Goal: Task Accomplishment & Management: Complete application form

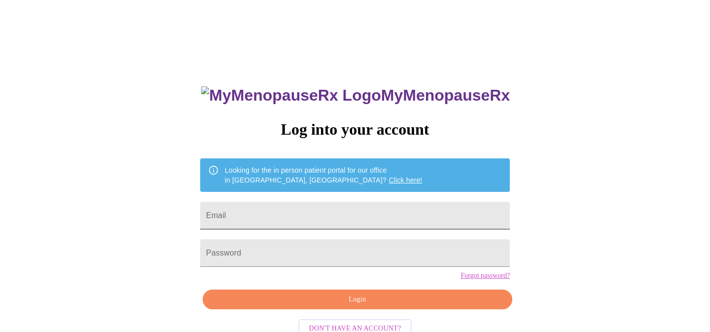
click at [349, 207] on input "Email" at bounding box center [355, 216] width 310 height 28
type input "sarahekhan@gmail.com"
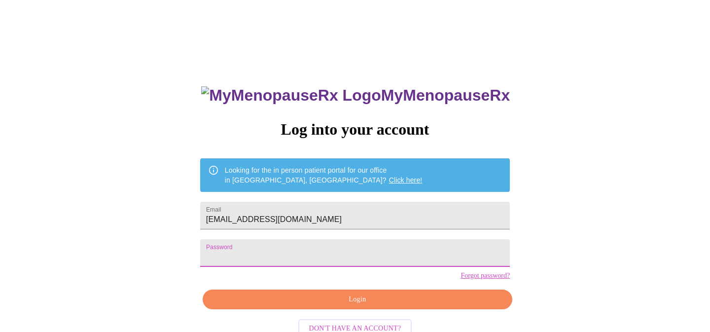
click at [349, 306] on span "Login" at bounding box center [357, 299] width 287 height 12
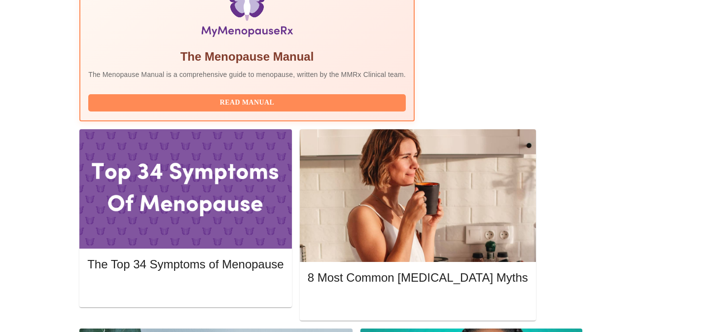
scroll to position [351, 0]
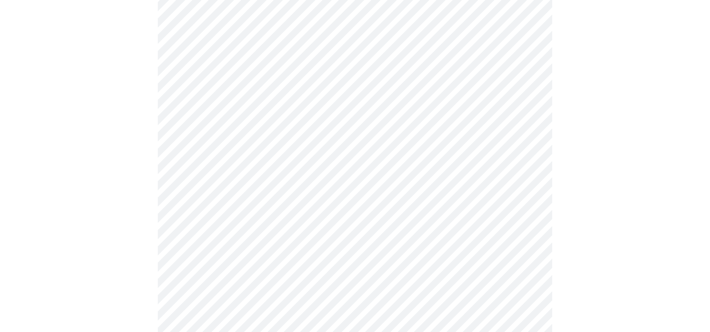
scroll to position [124, 0]
click at [502, 92] on body "MyMenopauseRx Appointments Messaging Labs Uploads Medications Community Refer a…" at bounding box center [355, 330] width 702 height 901
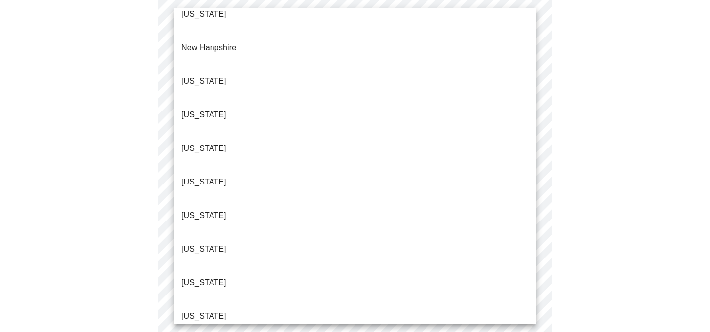
scroll to position [930, 0]
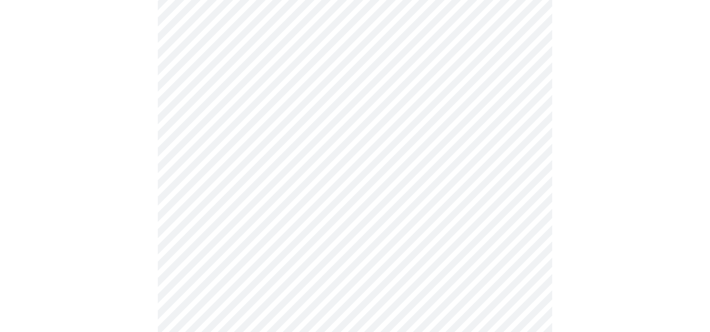
click at [253, 168] on body "MyMenopauseRx Appointments Messaging Labs Uploads Medications Community Refer a…" at bounding box center [355, 327] width 702 height 895
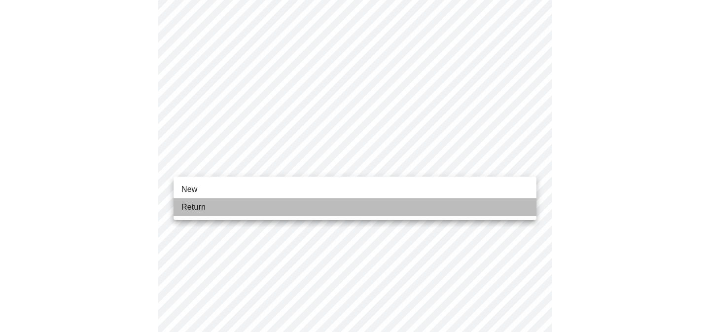
click at [236, 203] on li "Return" at bounding box center [355, 207] width 363 height 18
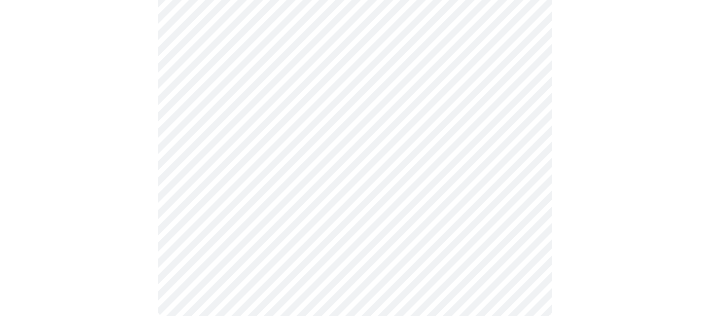
scroll to position [0, 0]
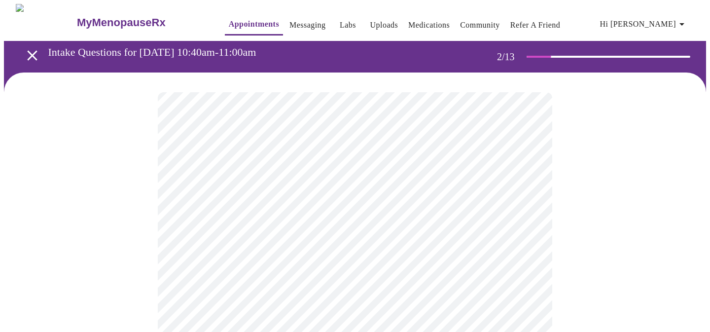
click at [483, 203] on body "MyMenopauseRx Appointments Messaging Labs Uploads Medications Community Refer a…" at bounding box center [355, 300] width 702 height 592
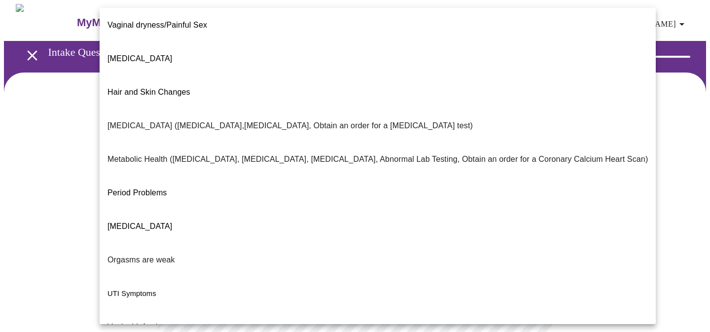
scroll to position [179, 0]
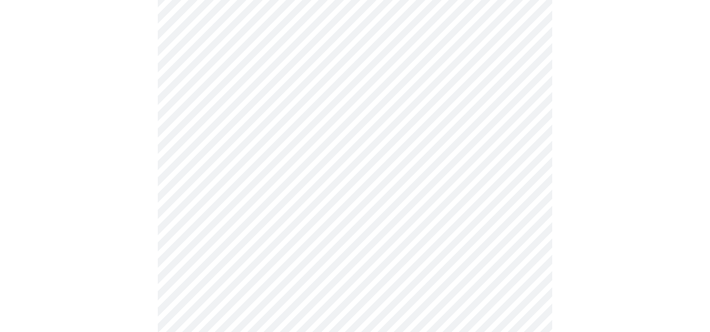
scroll to position [160, 0]
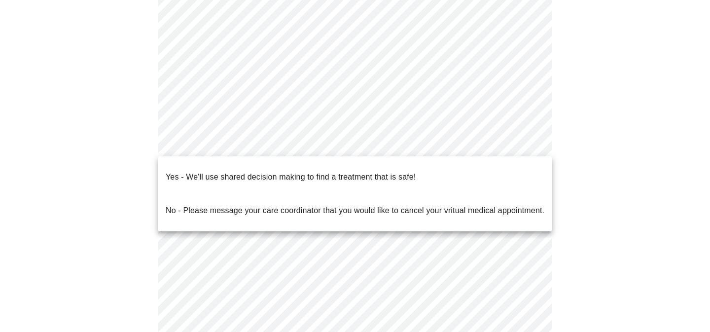
click at [528, 141] on body "MyMenopauseRx Appointments Messaging Labs Uploads Medications Community Refer a…" at bounding box center [355, 137] width 702 height 587
click at [423, 167] on li "Yes - We'll use shared decision making to find a treatment that is safe!" at bounding box center [355, 177] width 394 height 34
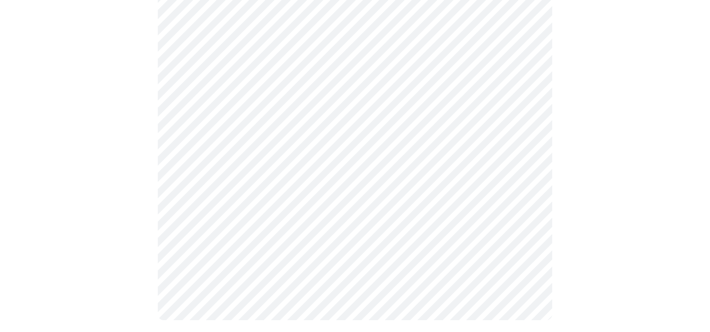
scroll to position [248, 0]
click at [607, 209] on div at bounding box center [355, 80] width 702 height 512
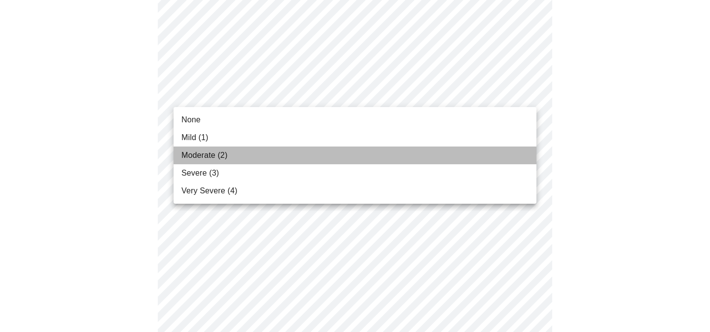
click at [221, 160] on span "Moderate (2)" at bounding box center [204, 155] width 46 height 12
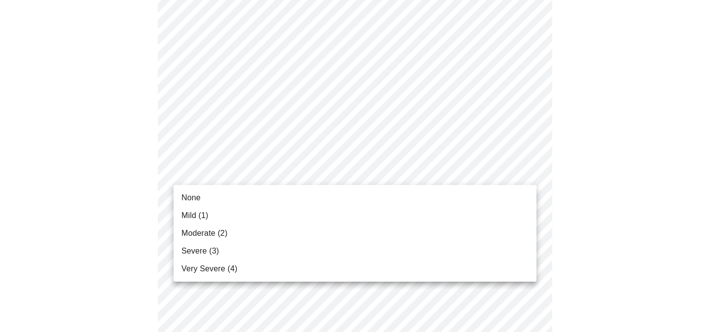
click at [226, 209] on li "Mild (1)" at bounding box center [355, 216] width 363 height 18
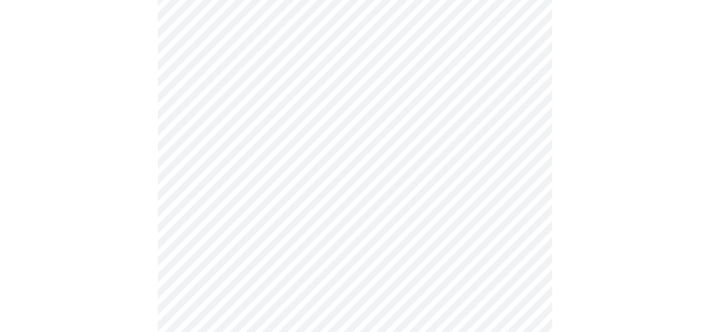
scroll to position [230, 0]
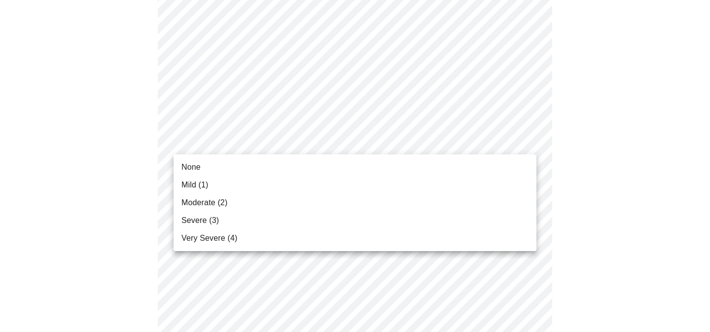
click at [239, 204] on li "Moderate (2)" at bounding box center [355, 203] width 363 height 18
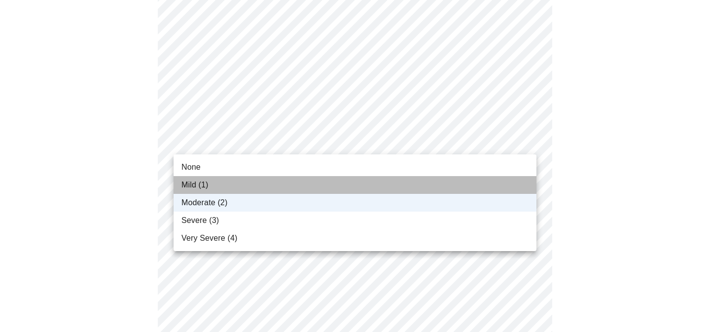
click at [259, 179] on li "Mild (1)" at bounding box center [355, 185] width 363 height 18
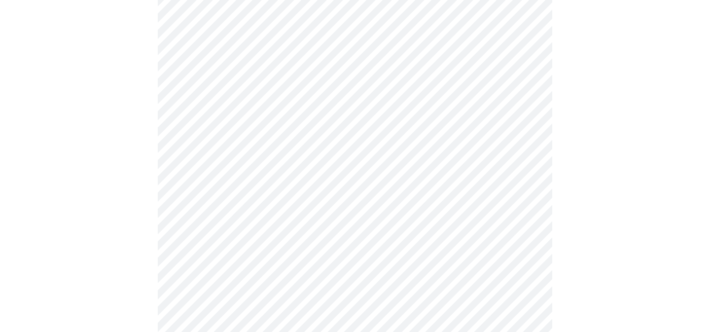
scroll to position [372, 0]
click at [503, 70] on body "MyMenopauseRx Appointments Messaging Labs Uploads Medications Community Refer a…" at bounding box center [355, 267] width 702 height 1270
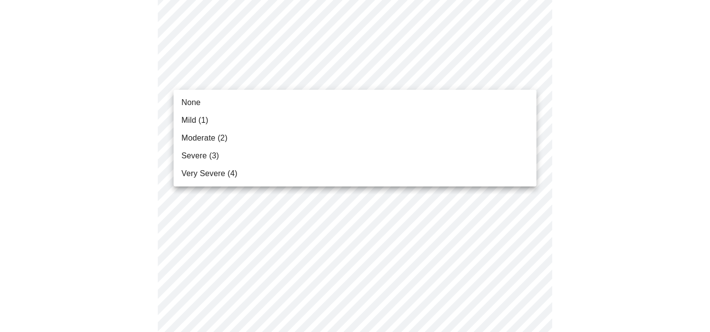
click at [208, 122] on span "Mild (1)" at bounding box center [194, 120] width 27 height 12
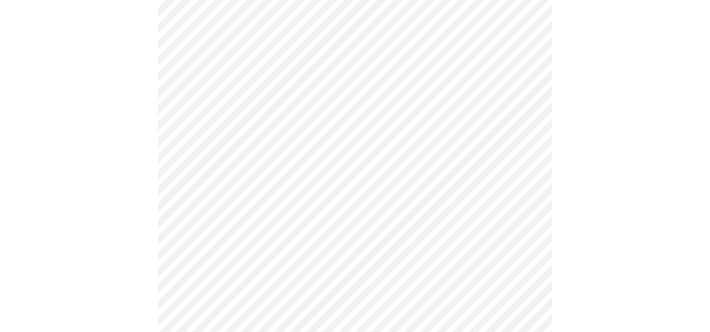
scroll to position [459, 0]
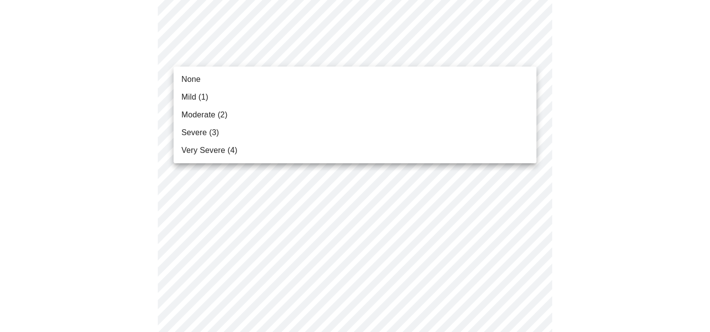
click at [516, 51] on body "MyMenopauseRx Appointments Messaging Labs Uploads Medications Community Refer a…" at bounding box center [355, 173] width 702 height 1256
click at [204, 105] on li "Mild (1)" at bounding box center [355, 97] width 363 height 18
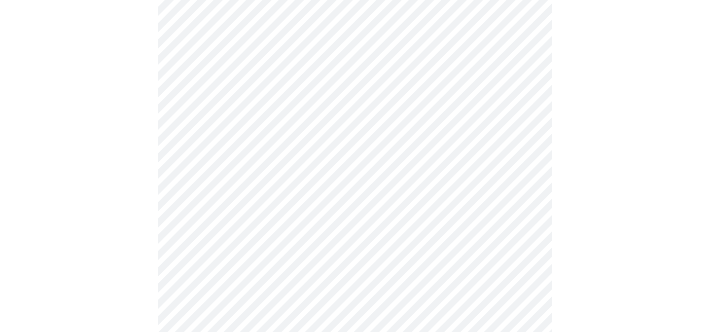
click at [479, 114] on body "MyMenopauseRx Appointments Messaging Labs Uploads Medications Community Refer a…" at bounding box center [355, 166] width 702 height 1242
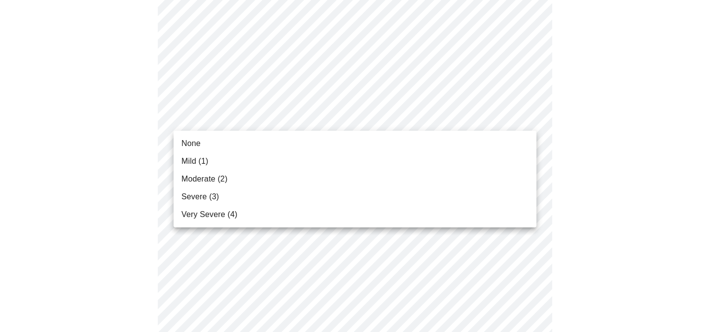
click at [193, 160] on span "Mild (1)" at bounding box center [194, 161] width 27 height 12
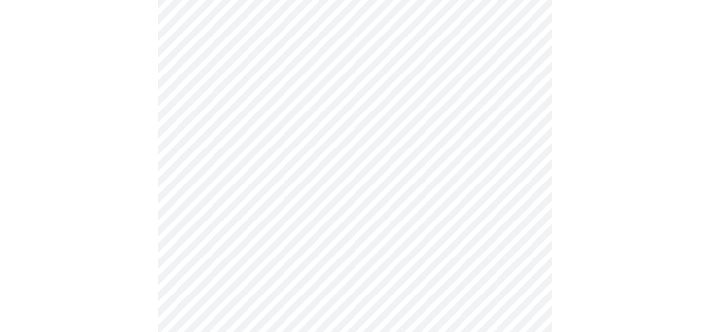
scroll to position [550, 0]
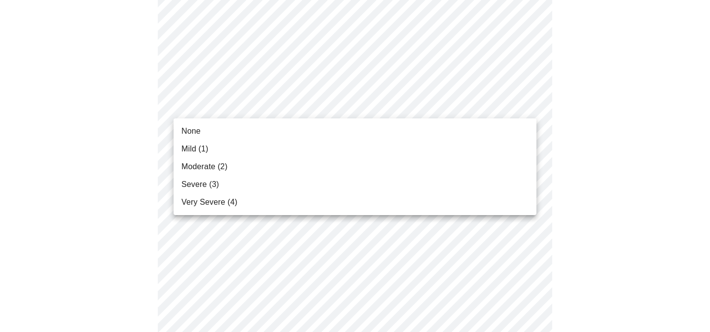
click at [498, 104] on body "MyMenopauseRx Appointments Messaging Labs Uploads Medications Community Refer a…" at bounding box center [355, 68] width 702 height 1228
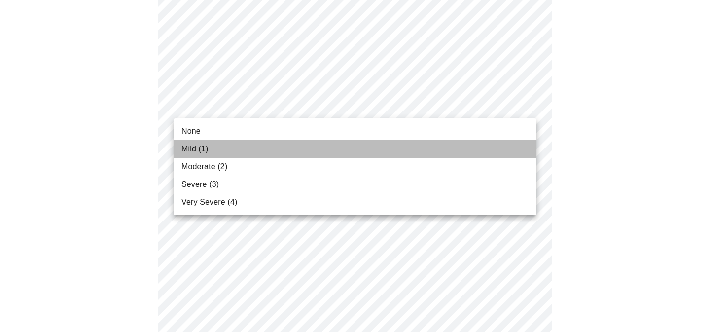
click at [198, 145] on span "Mild (1)" at bounding box center [194, 149] width 27 height 12
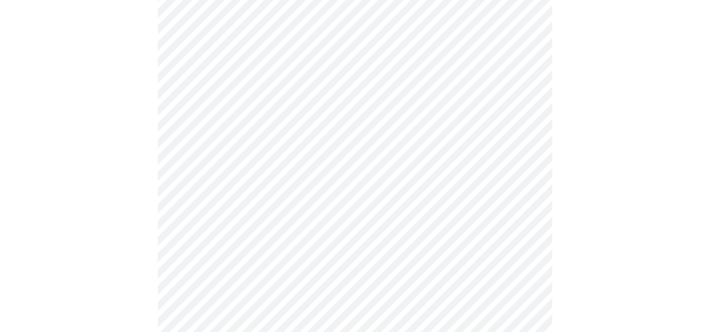
scroll to position [632, 0]
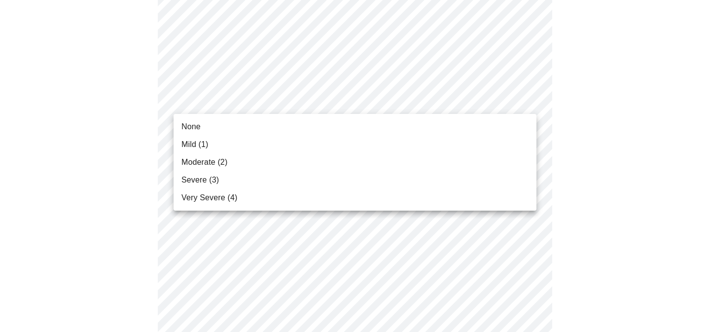
click at [190, 136] on li "Mild (1)" at bounding box center [355, 145] width 363 height 18
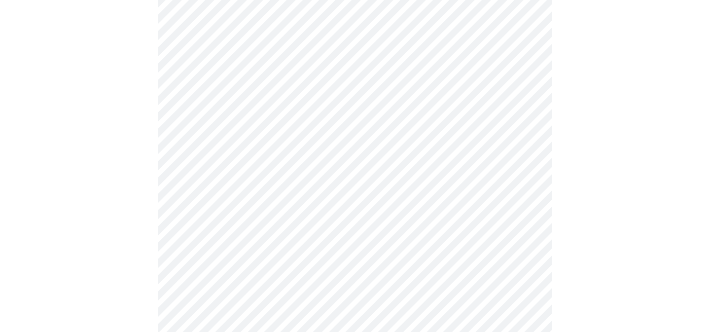
scroll to position [713, 0]
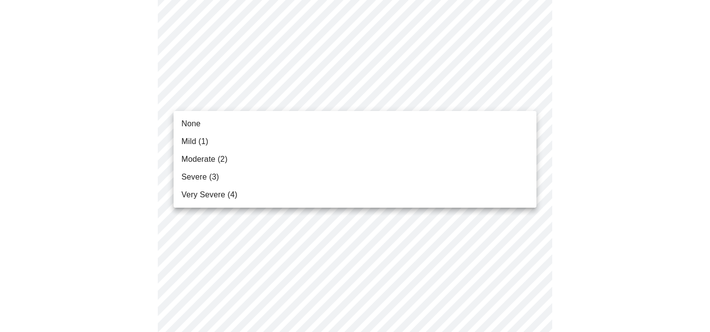
click at [222, 119] on li "None" at bounding box center [355, 124] width 363 height 18
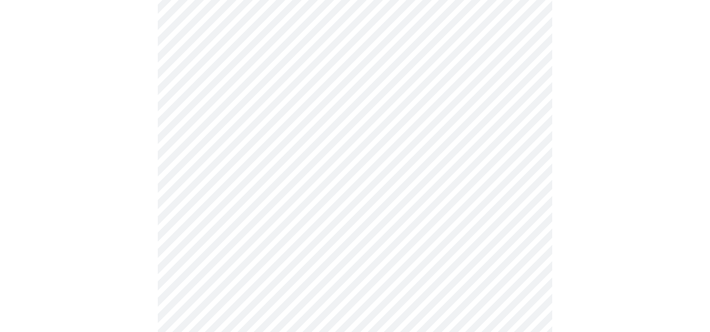
scroll to position [818, 0]
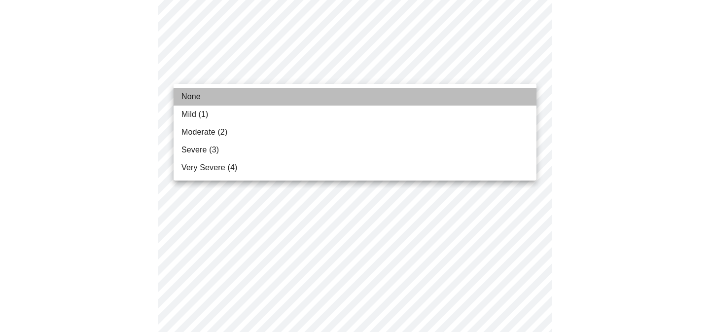
click at [206, 92] on li "None" at bounding box center [355, 97] width 363 height 18
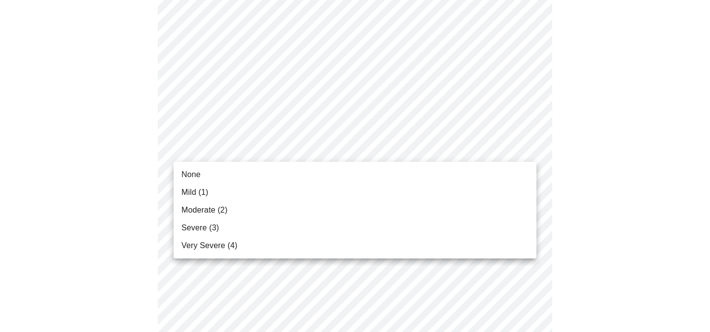
click at [240, 207] on li "Moderate (2)" at bounding box center [355, 210] width 363 height 18
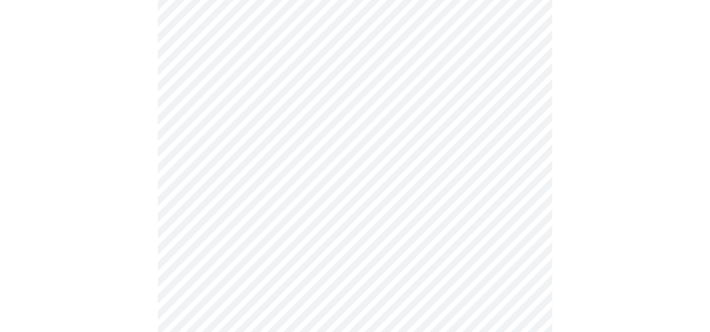
scroll to position [531, 0]
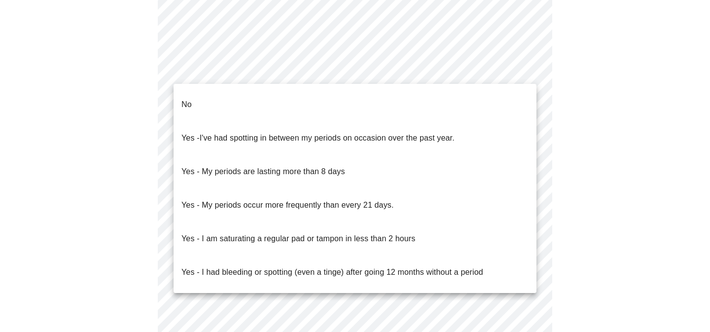
click at [312, 233] on p "Yes - I am saturating a regular pad or tampon in less than 2 hours" at bounding box center [298, 239] width 234 height 12
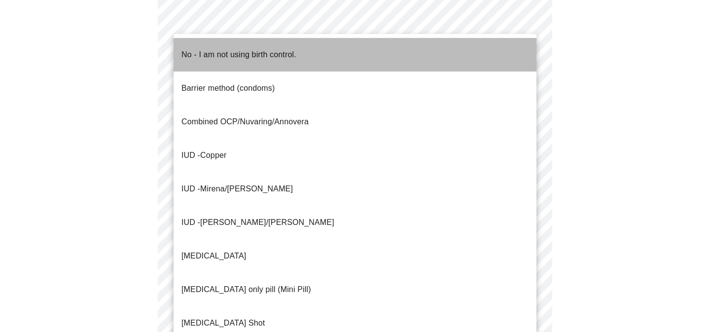
click at [445, 53] on li "No - I am not using birth control." at bounding box center [355, 55] width 363 height 34
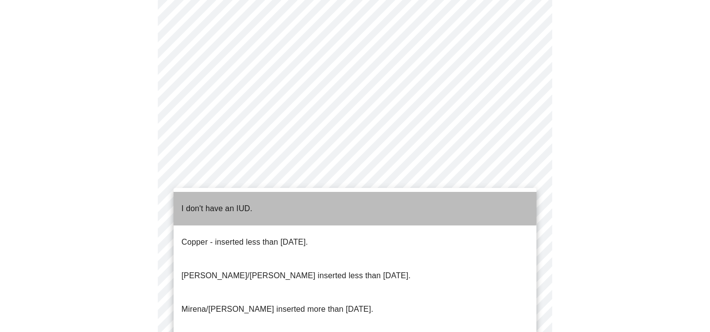
click at [281, 201] on li "I don't have an IUD." at bounding box center [355, 209] width 363 height 34
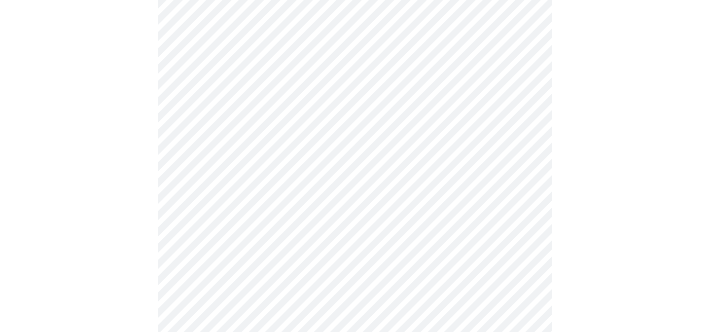
scroll to position [624, 0]
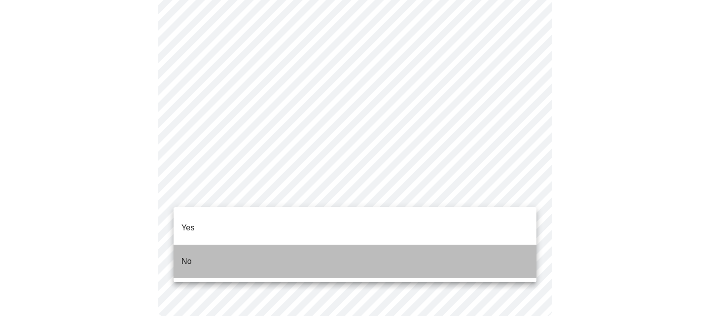
click at [265, 248] on li "No" at bounding box center [355, 261] width 363 height 34
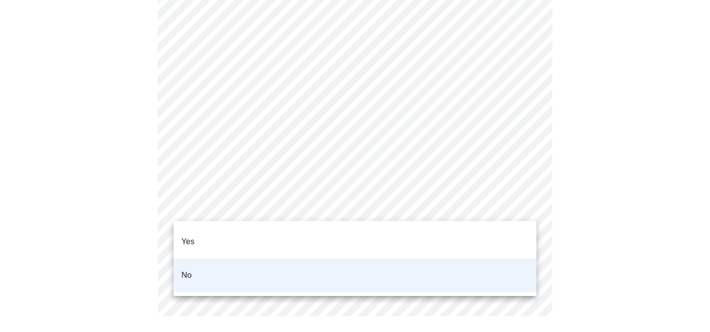
click at [181, 224] on ul "Yes No" at bounding box center [355, 258] width 363 height 75
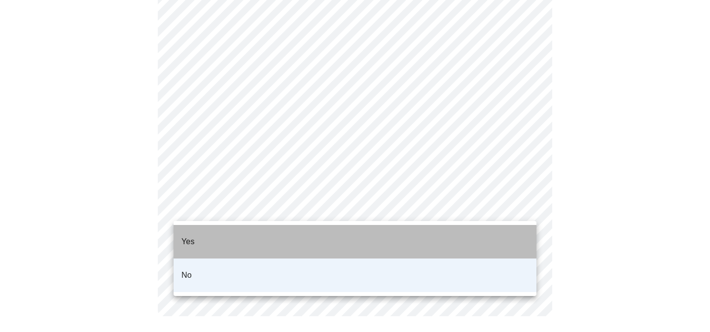
click at [191, 236] on p "Yes" at bounding box center [187, 242] width 13 height 12
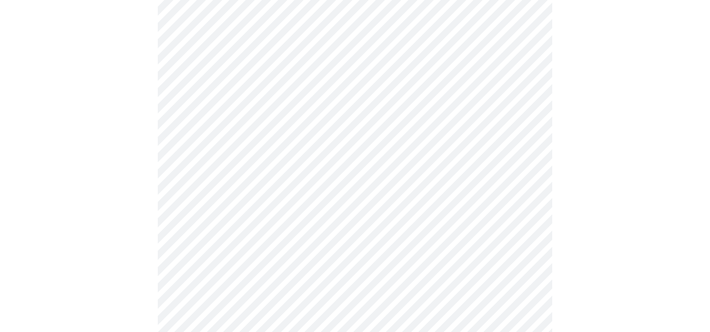
scroll to position [202, 0]
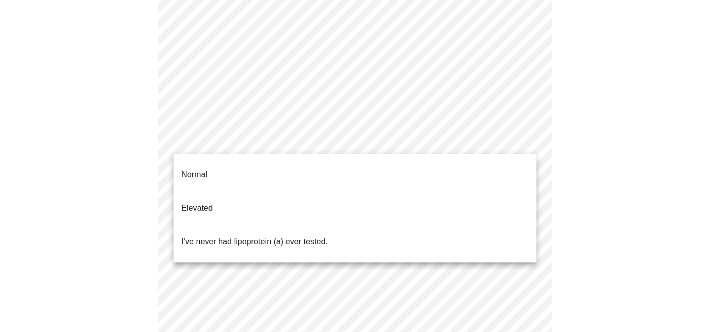
click at [343, 144] on body "MyMenopauseRx Appointments Messaging Labs Uploads Medications Community Refer a…" at bounding box center [355, 166] width 702 height 729
click at [334, 168] on li "Normal" at bounding box center [355, 175] width 363 height 34
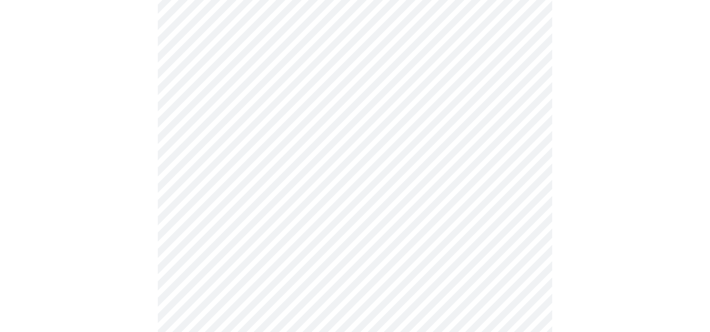
click at [330, 140] on body "MyMenopauseRx Appointments Messaging Labs Uploads Medications Community Refer a…" at bounding box center [355, 163] width 702 height 723
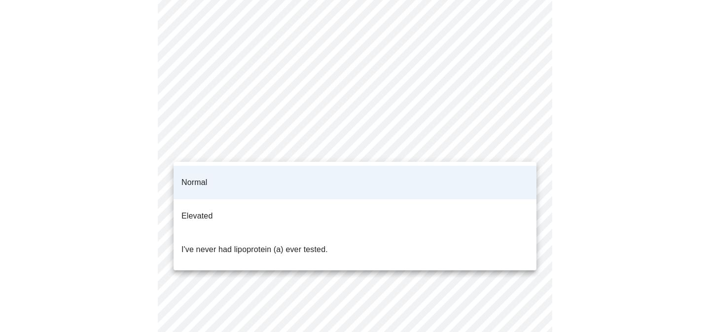
click at [280, 243] on p "I've never had lipoprotein (a) ever tested." at bounding box center [254, 249] width 146 height 12
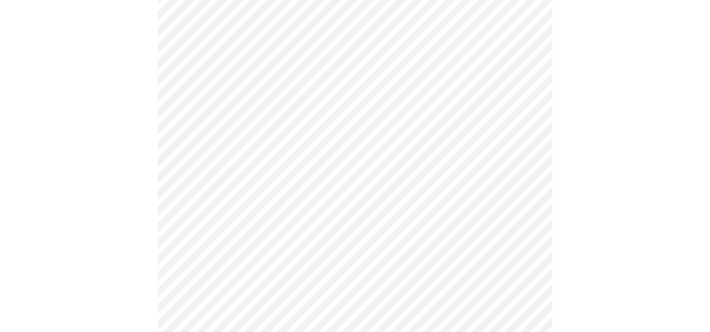
scroll to position [2562, 0]
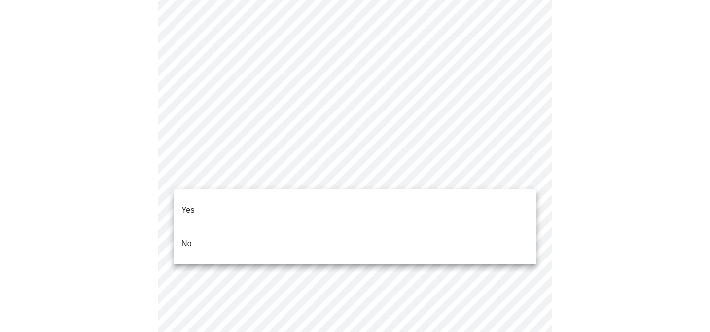
click at [245, 237] on li "No" at bounding box center [355, 244] width 363 height 34
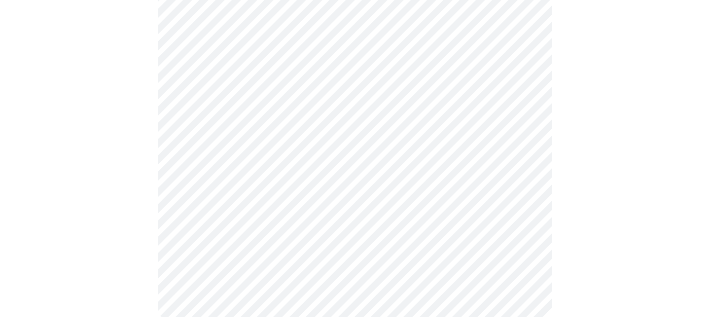
scroll to position [572, 0]
